Goal: Information Seeking & Learning: Learn about a topic

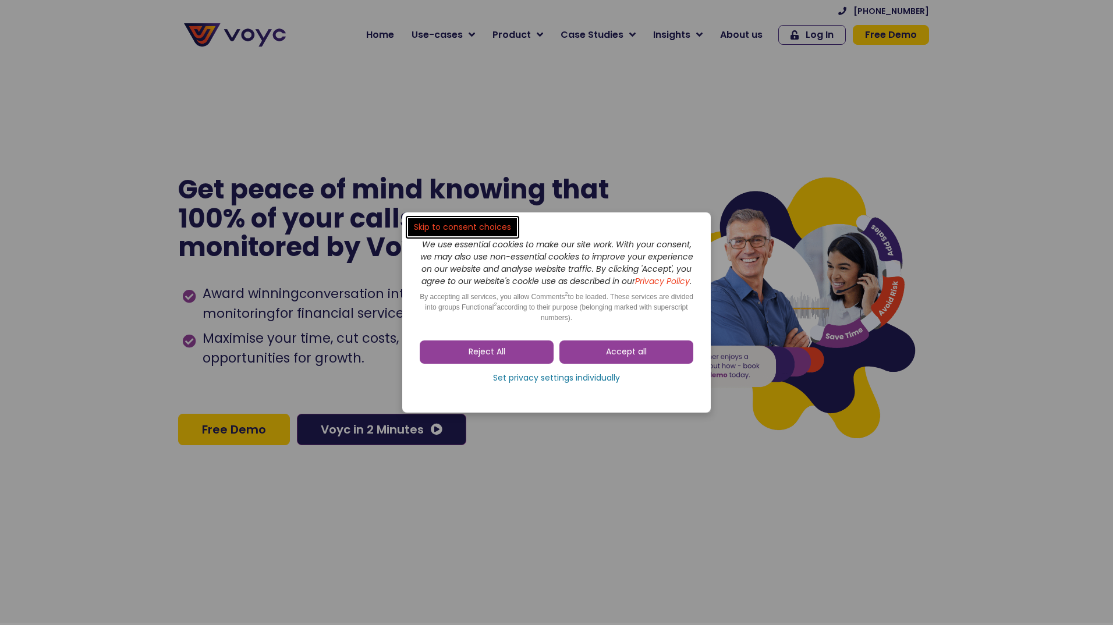
click at [509, 358] on link "Reject All" at bounding box center [487, 352] width 134 height 23
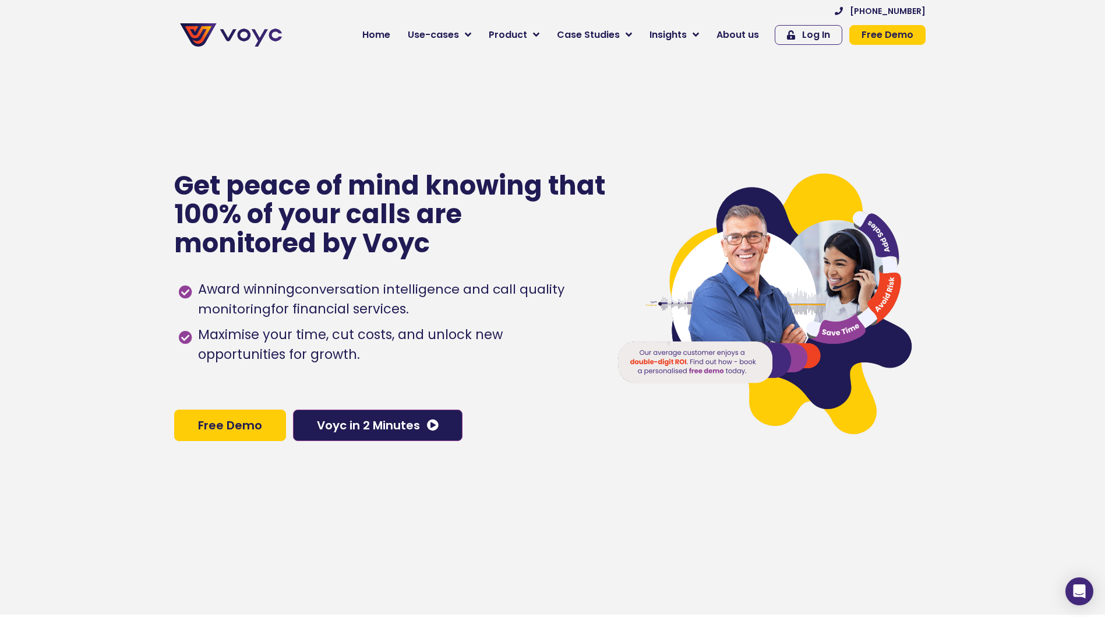
click at [749, 31] on span "About us" at bounding box center [737, 35] width 43 height 14
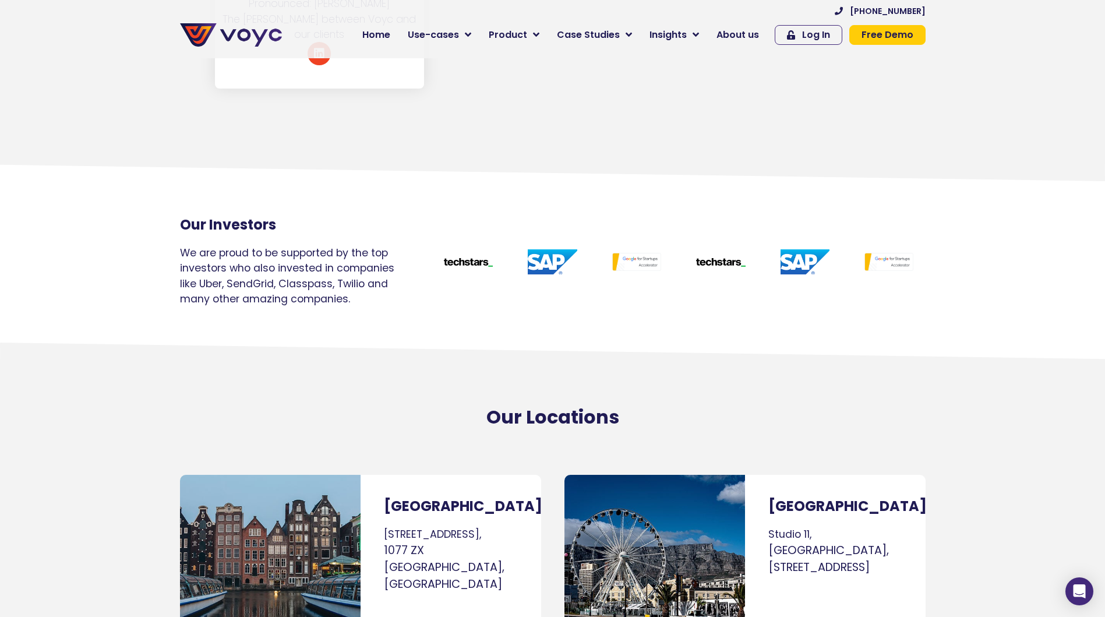
scroll to position [7045, 0]
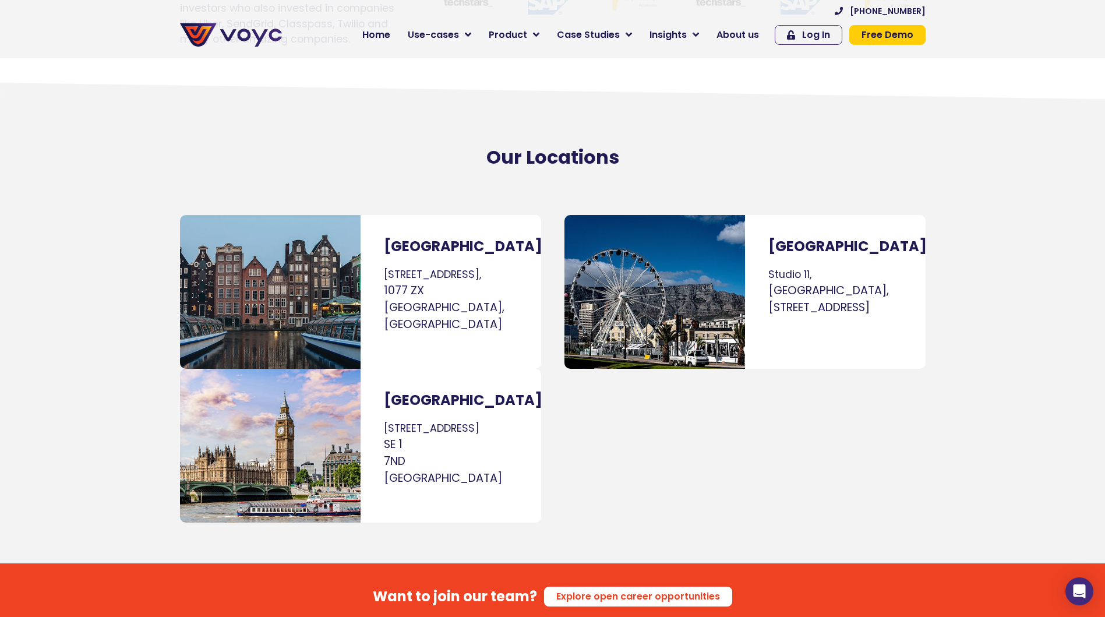
click at [226, 140] on div "Our Locations" at bounding box center [552, 157] width 757 height 34
click at [227, 140] on div "Our Locations" at bounding box center [552, 157] width 757 height 34
